Goal: Book appointment/travel/reservation

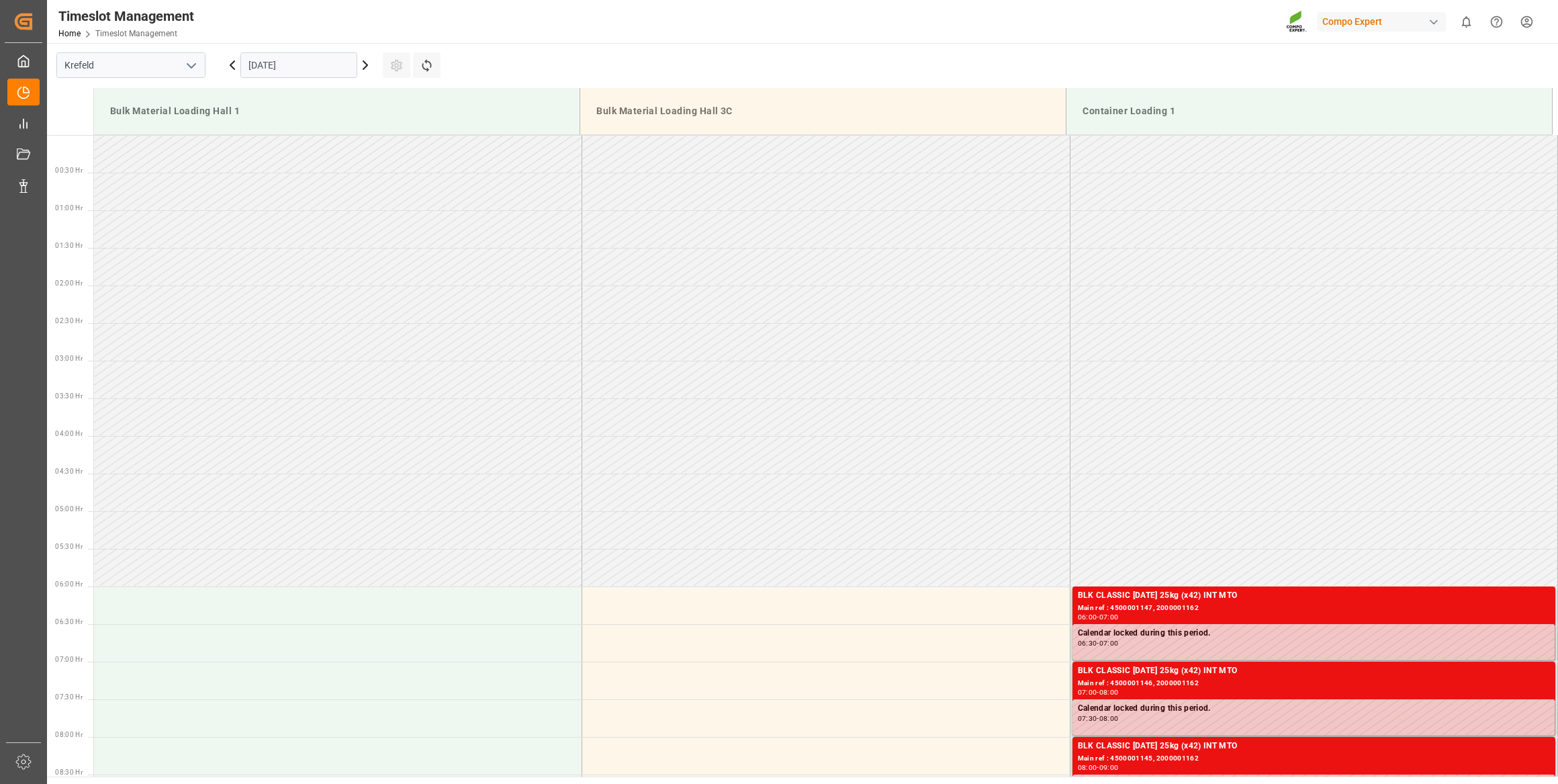
scroll to position [145, 0]
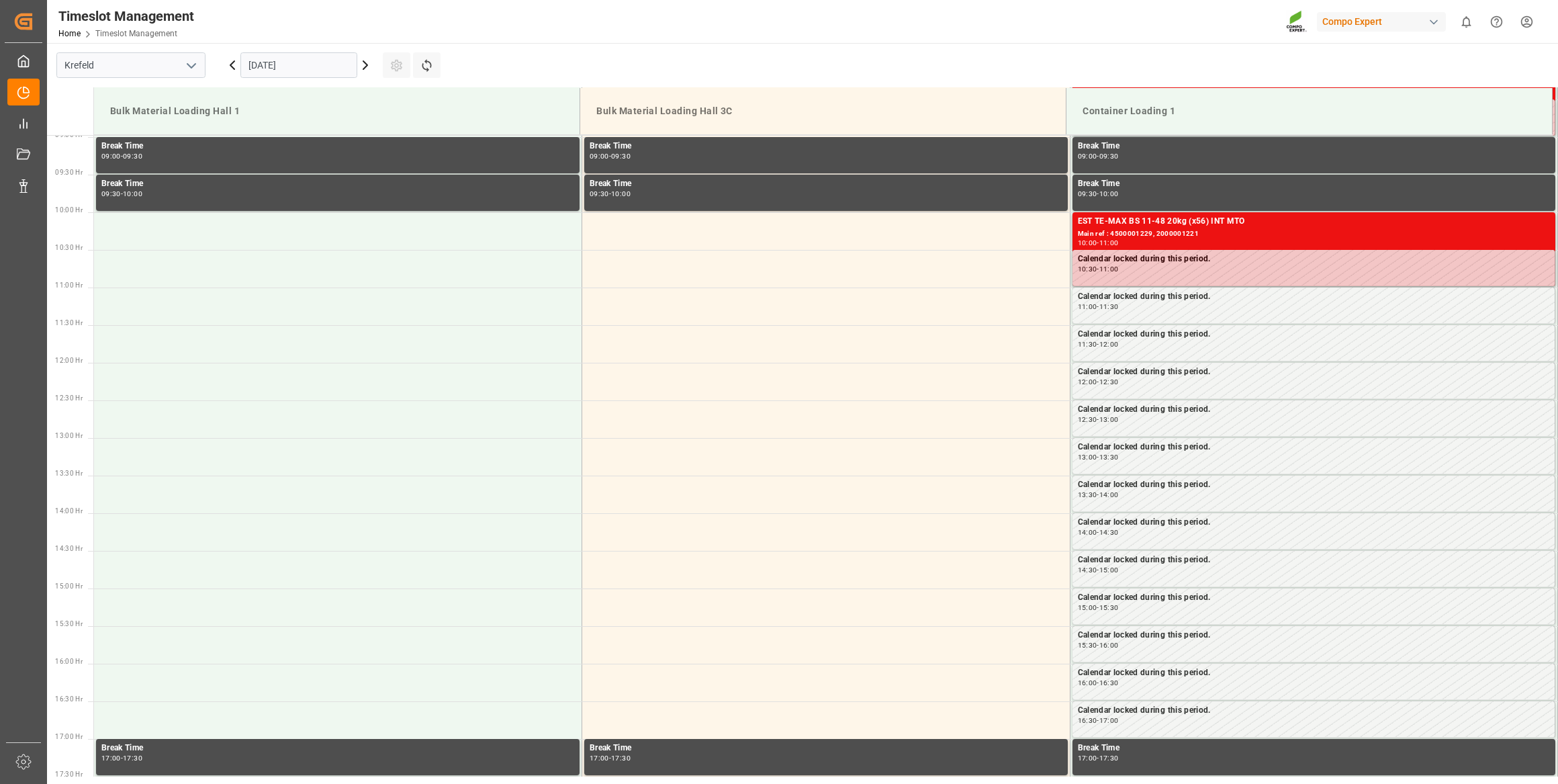
click at [305, 73] on input "[DATE]" at bounding box center [299, 64] width 117 height 25
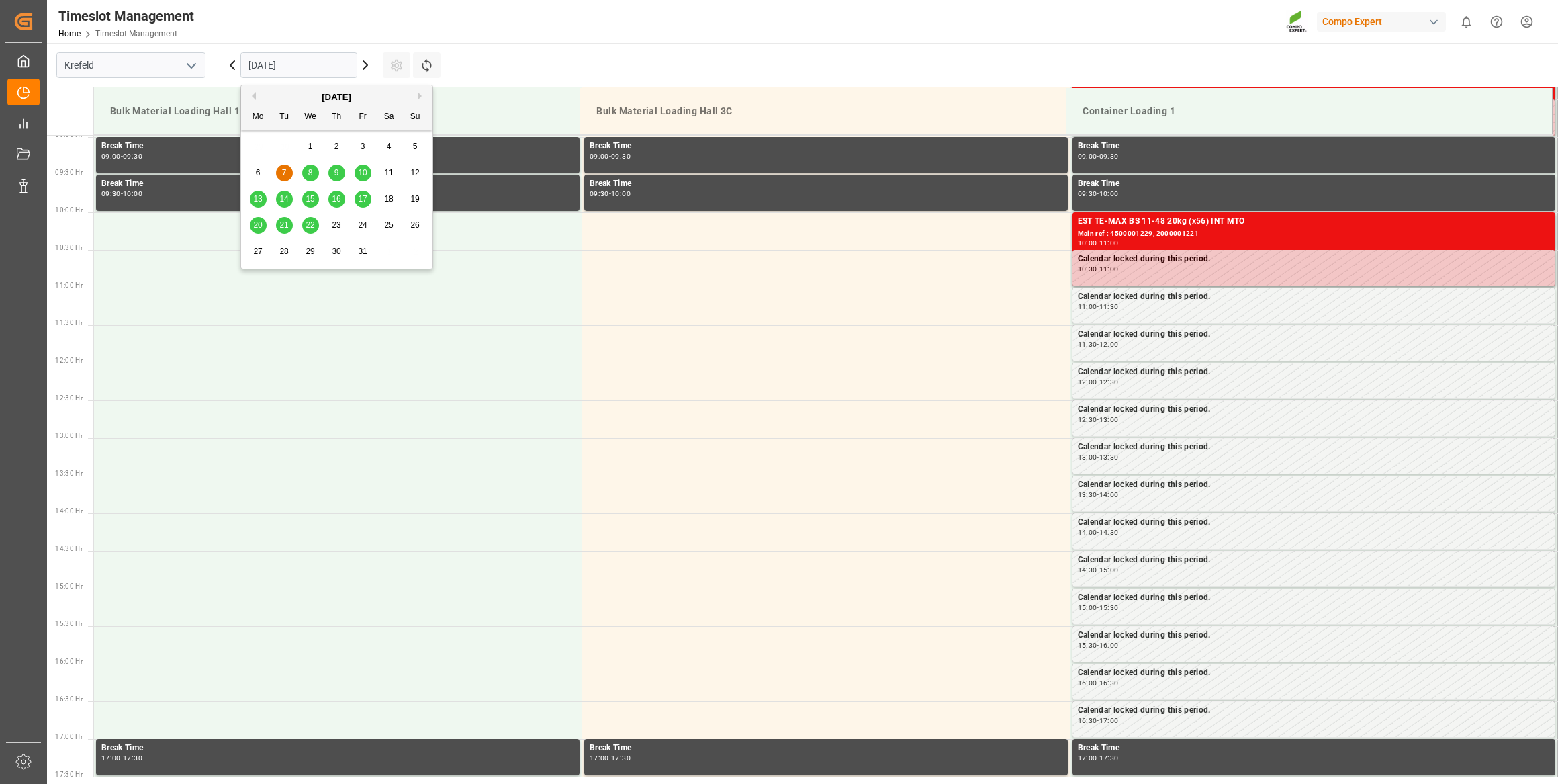
click at [364, 66] on icon at bounding box center [365, 65] width 17 height 16
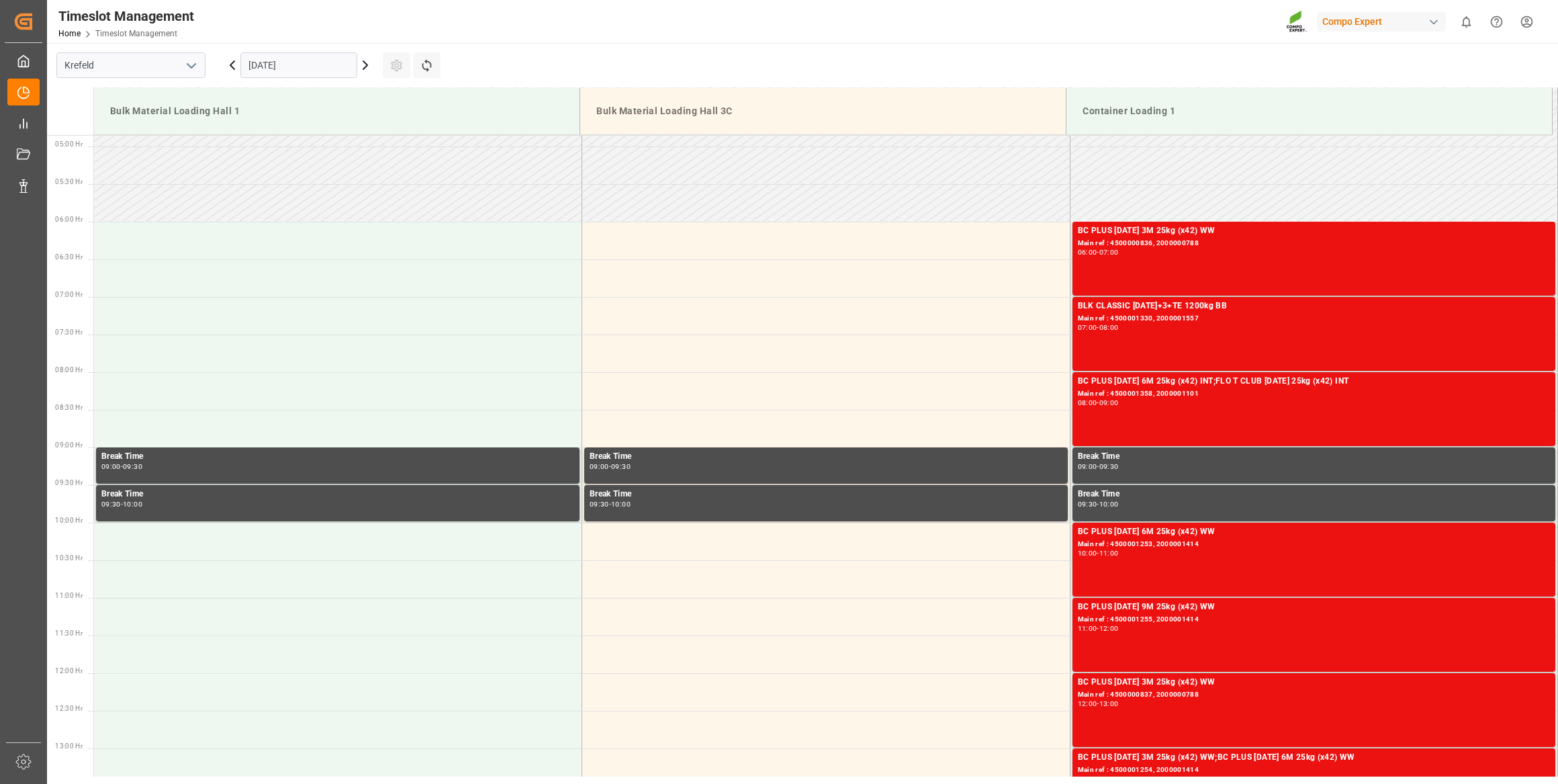
scroll to position [363, 0]
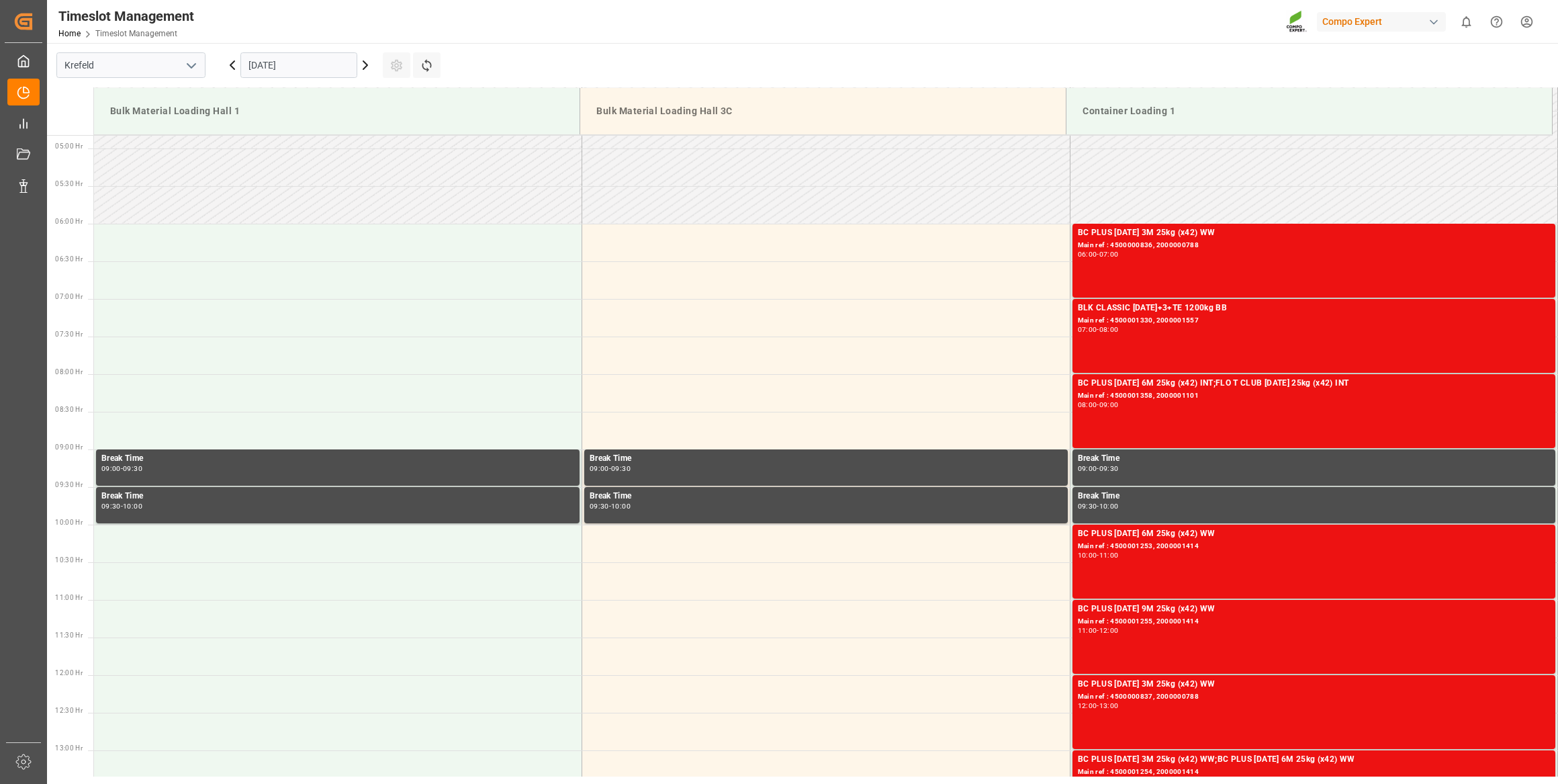
click at [236, 67] on icon at bounding box center [232, 65] width 17 height 16
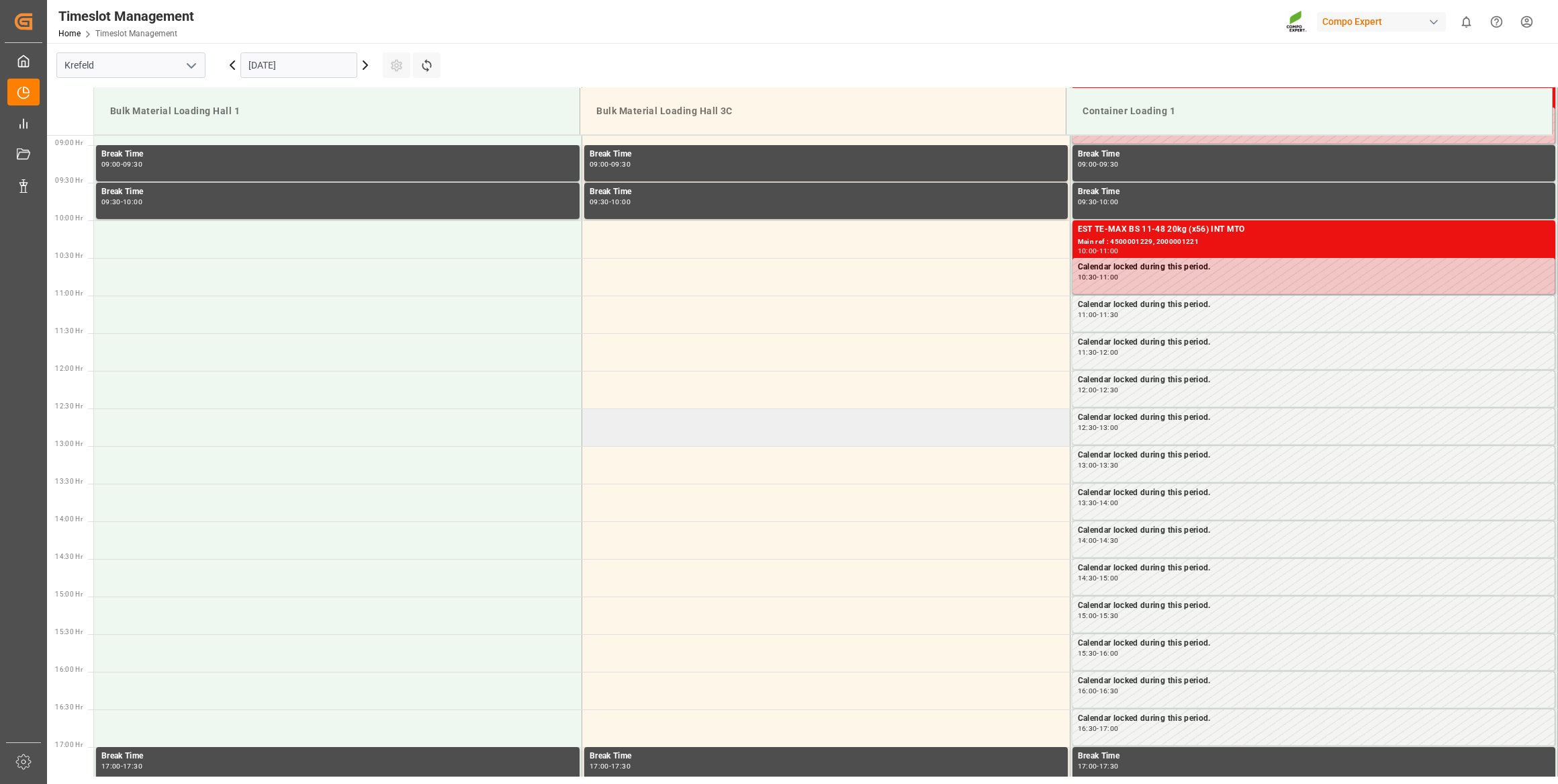
scroll to position [669, 0]
